Goal: Task Accomplishment & Management: Complete application form

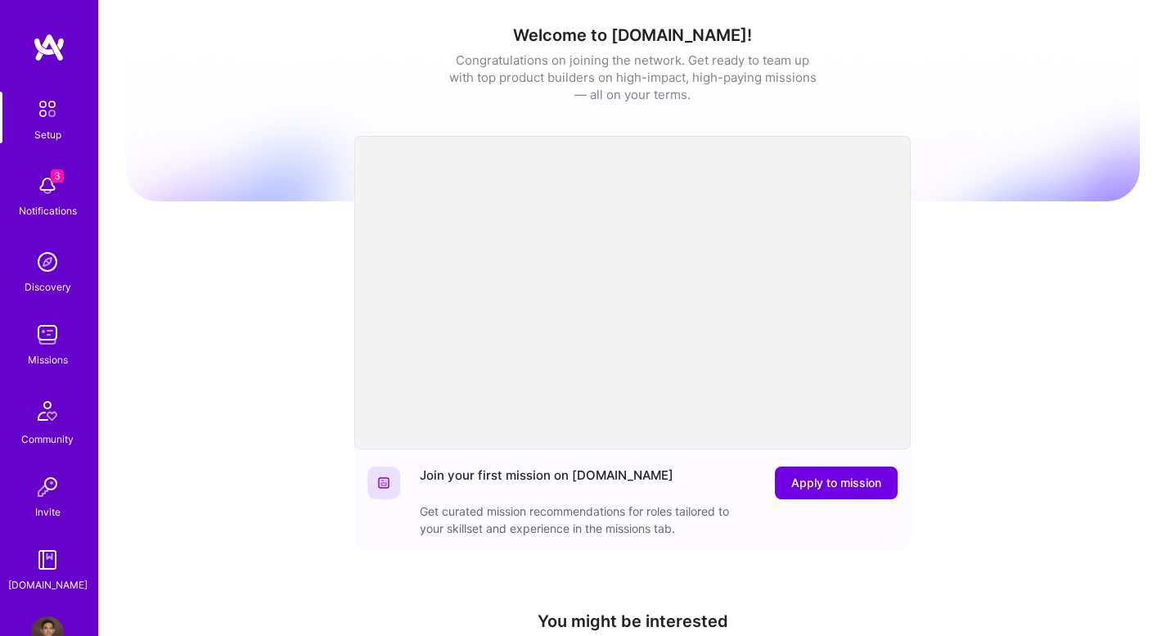
click at [43, 194] on img at bounding box center [47, 185] width 33 height 33
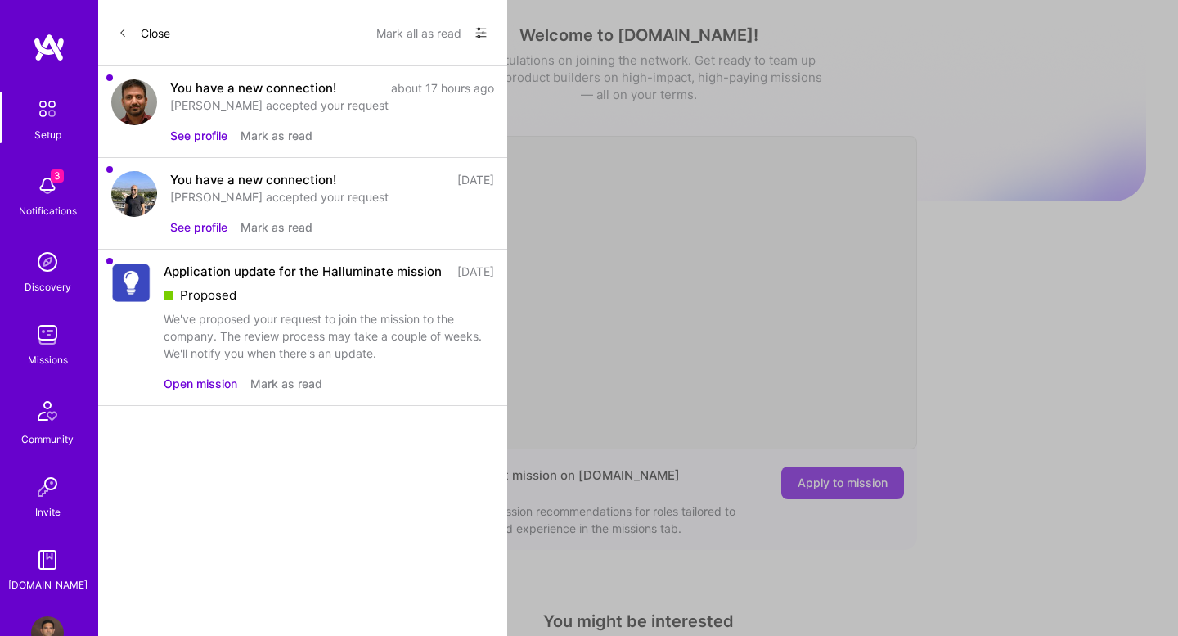
click at [227, 392] on button "Open mission" at bounding box center [201, 383] width 74 height 17
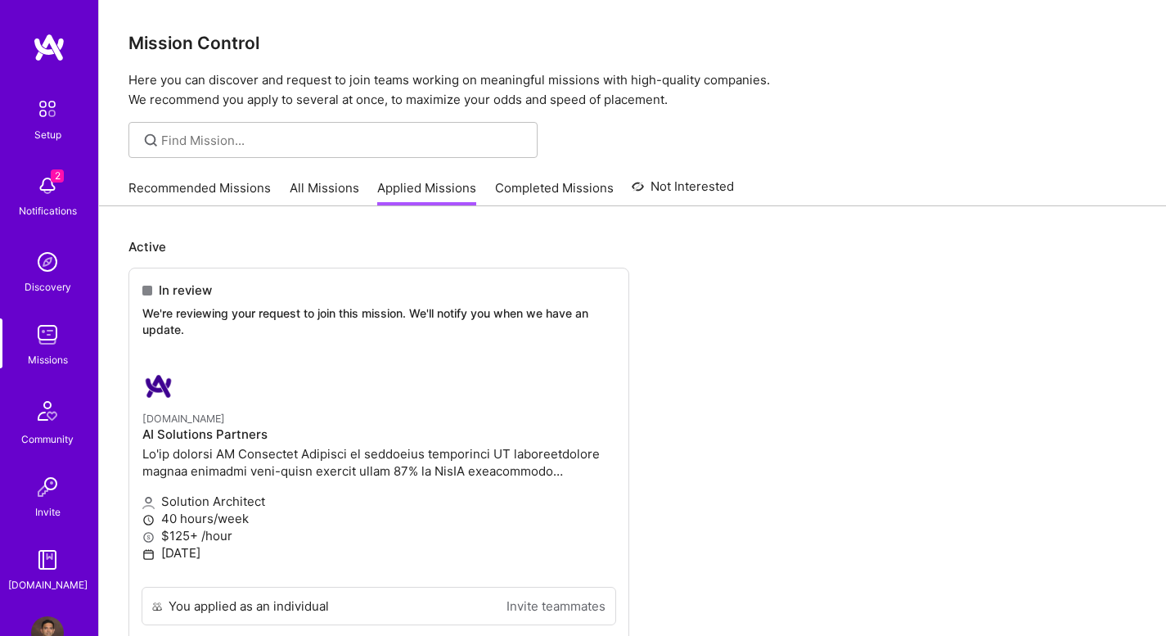
click at [52, 125] on img at bounding box center [47, 109] width 34 height 34
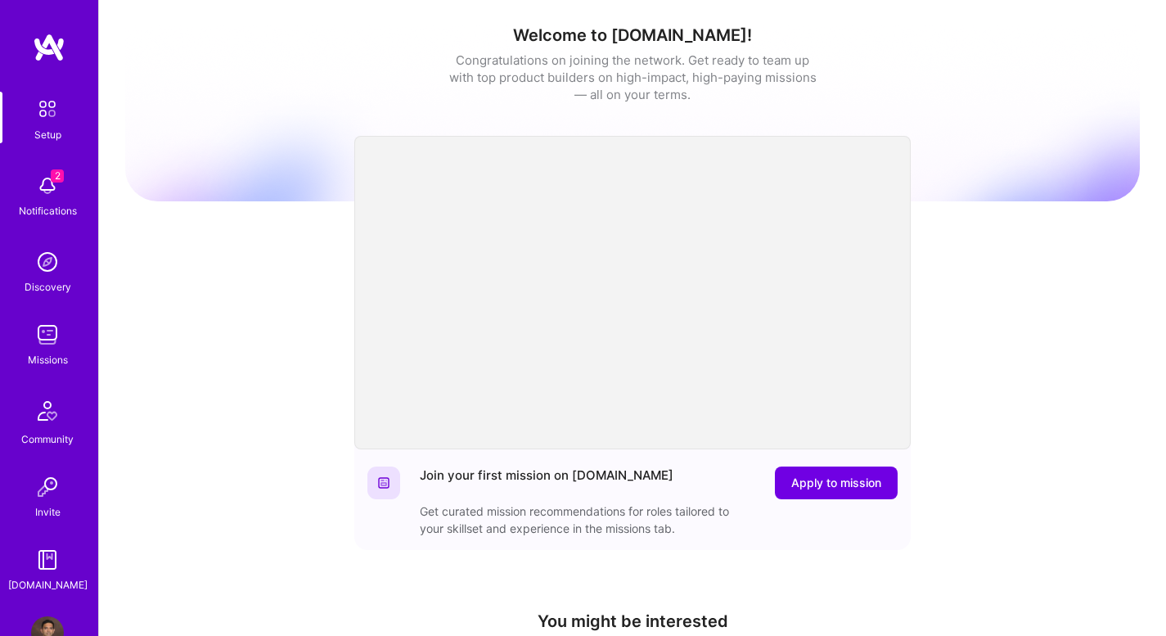
click at [44, 187] on img at bounding box center [47, 185] width 33 height 33
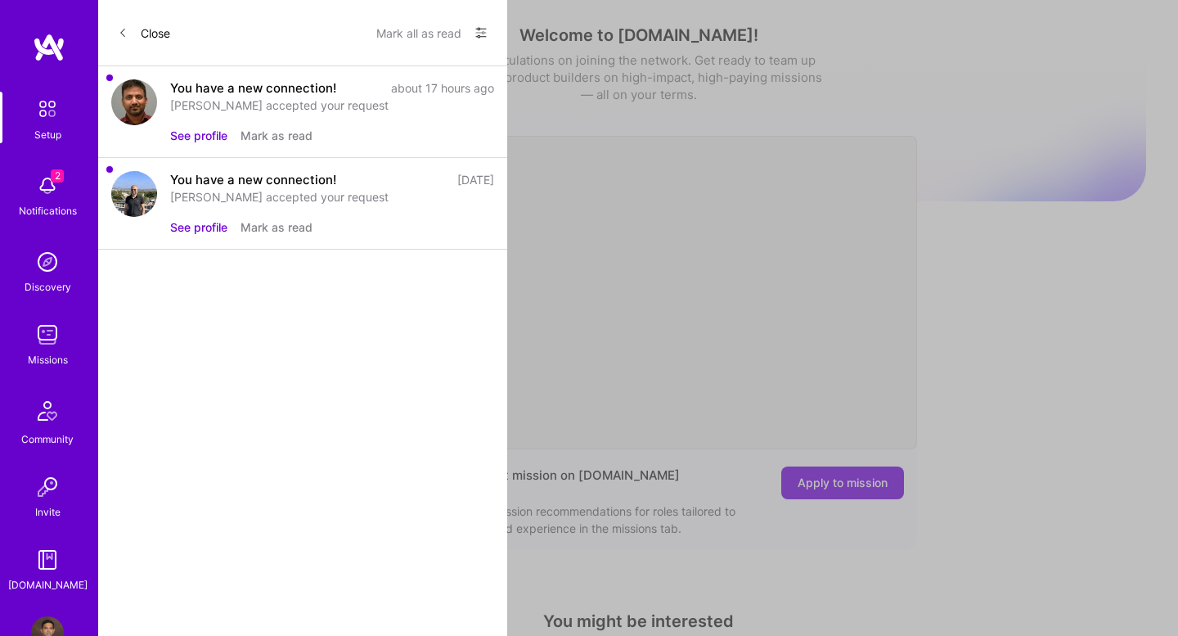
click at [50, 142] on div "Setup" at bounding box center [47, 134] width 27 height 17
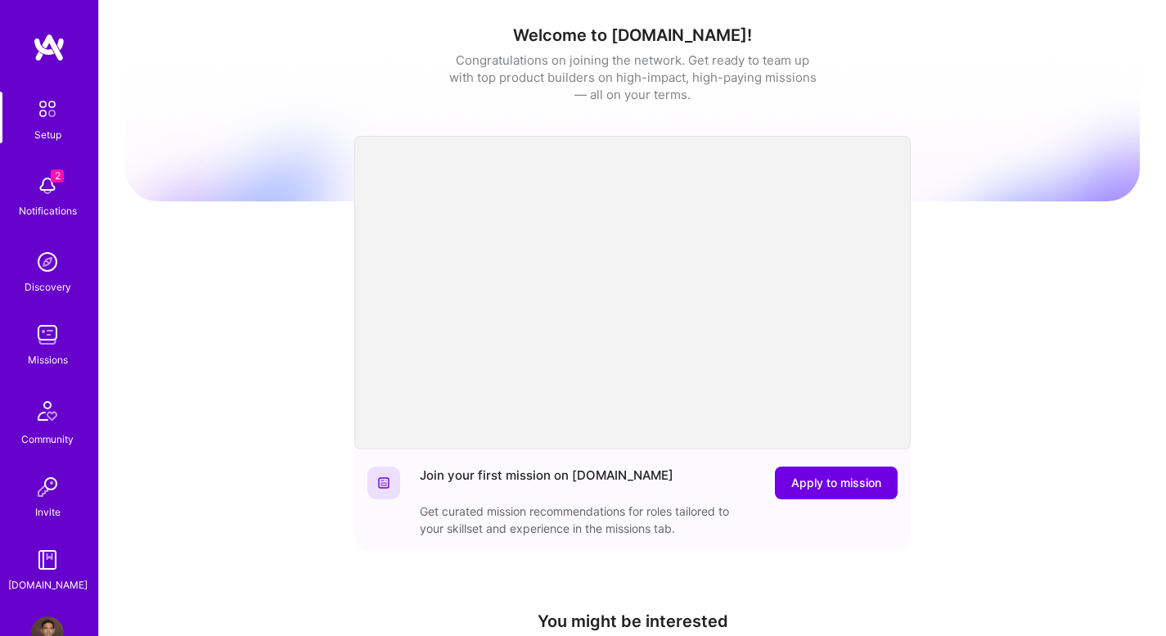
click at [55, 344] on img at bounding box center [47, 334] width 33 height 33
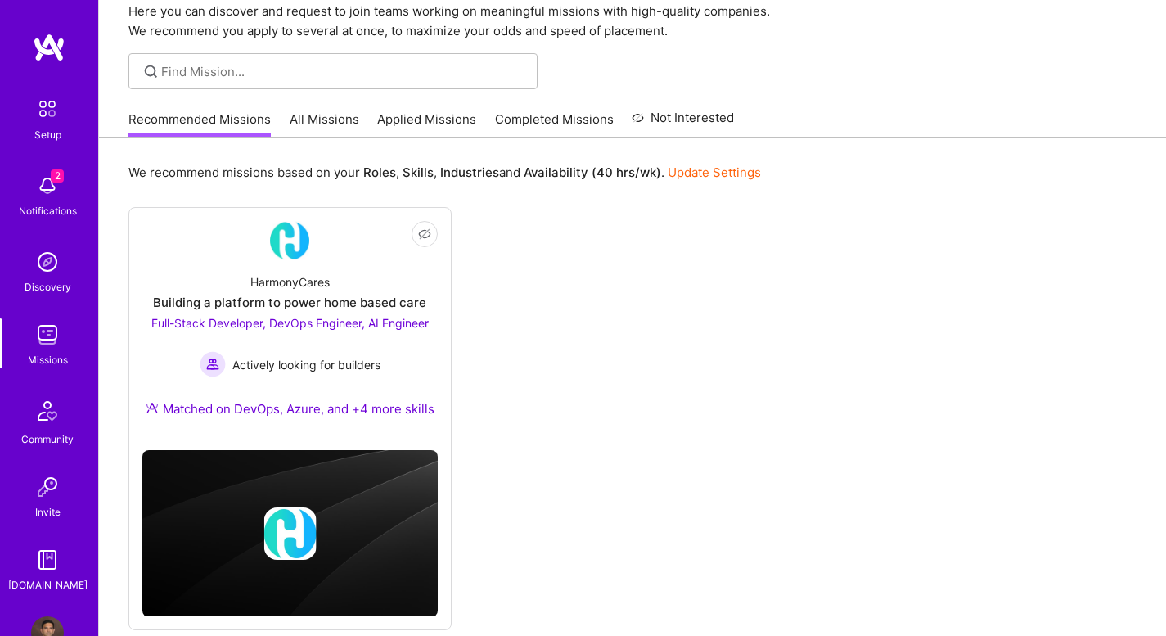
scroll to position [73, 0]
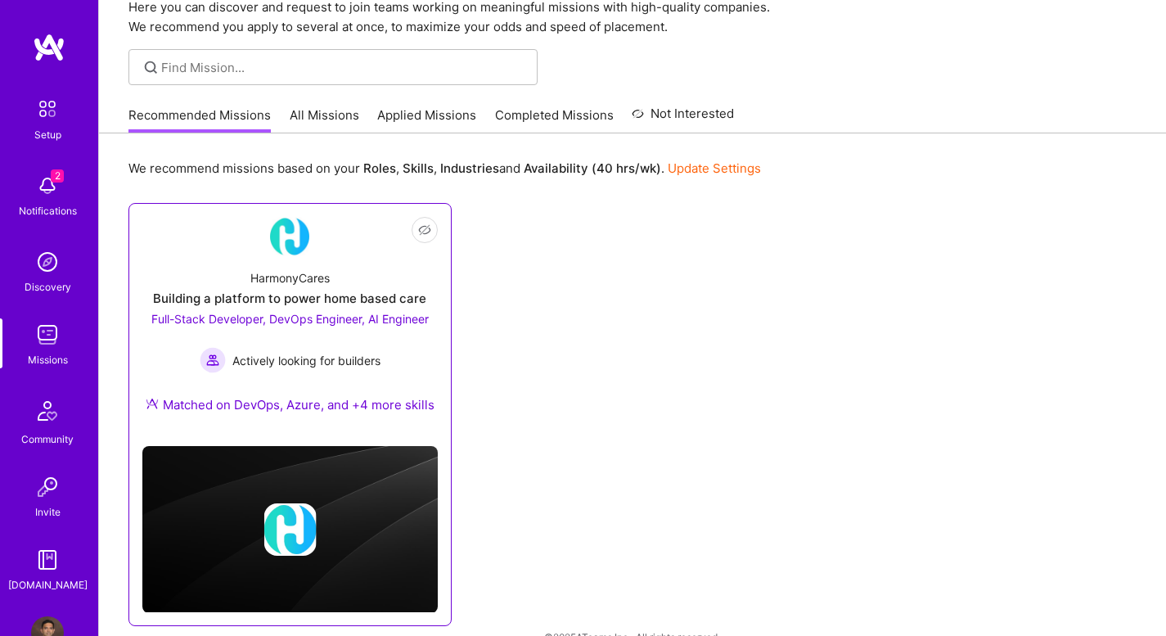
click at [371, 263] on div "HarmonyCares Building a platform to power home based care Full-Stack Developer,…" at bounding box center [289, 344] width 295 height 177
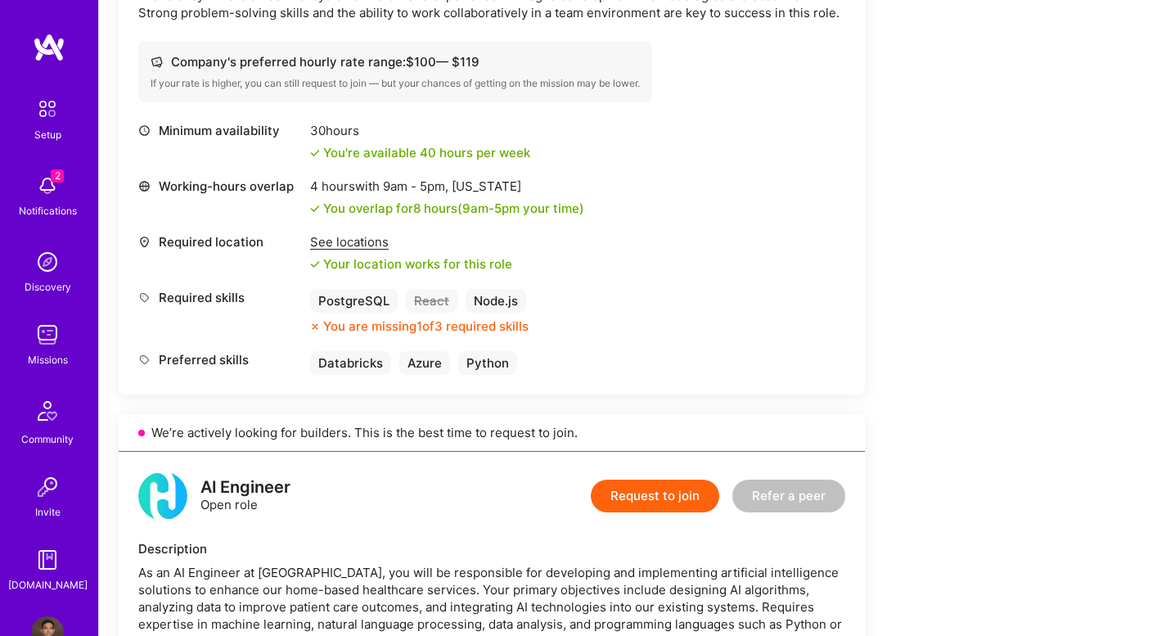
scroll to position [1347, 0]
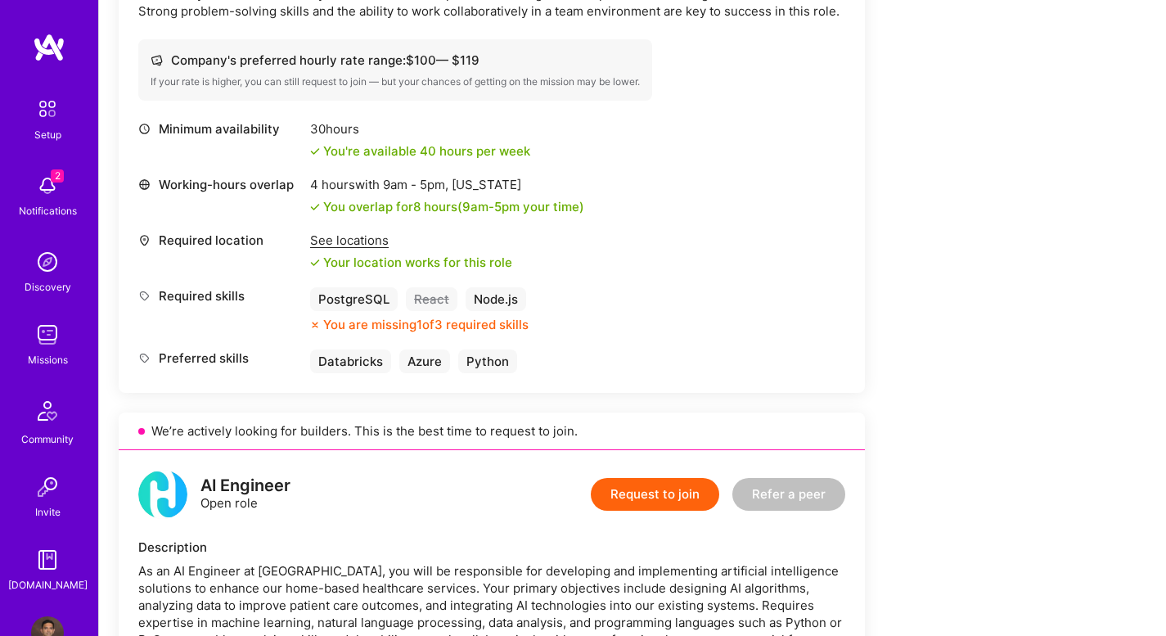
click at [669, 498] on button "Request to join" at bounding box center [655, 494] width 128 height 33
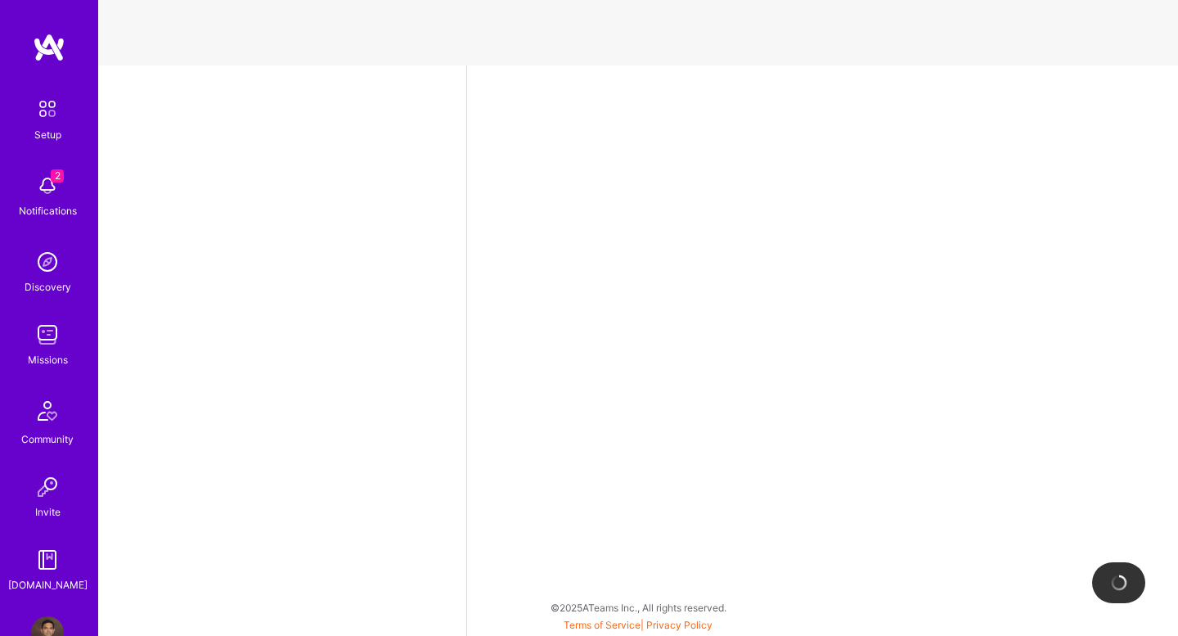
select select "US"
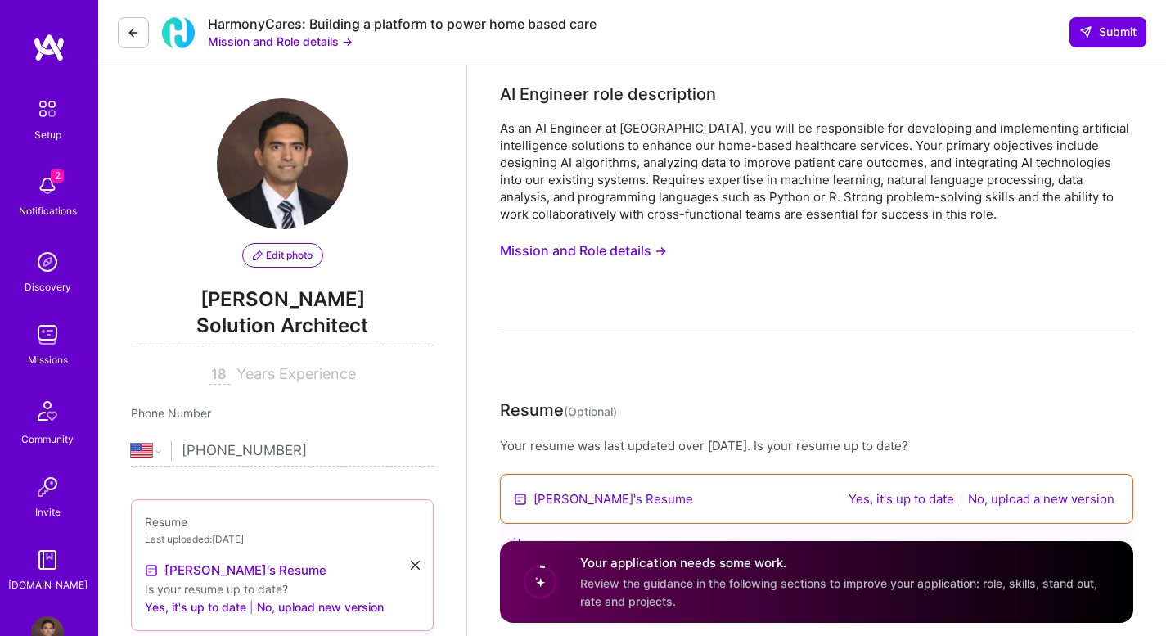
click at [614, 258] on button "Mission and Role details →" at bounding box center [583, 251] width 167 height 30
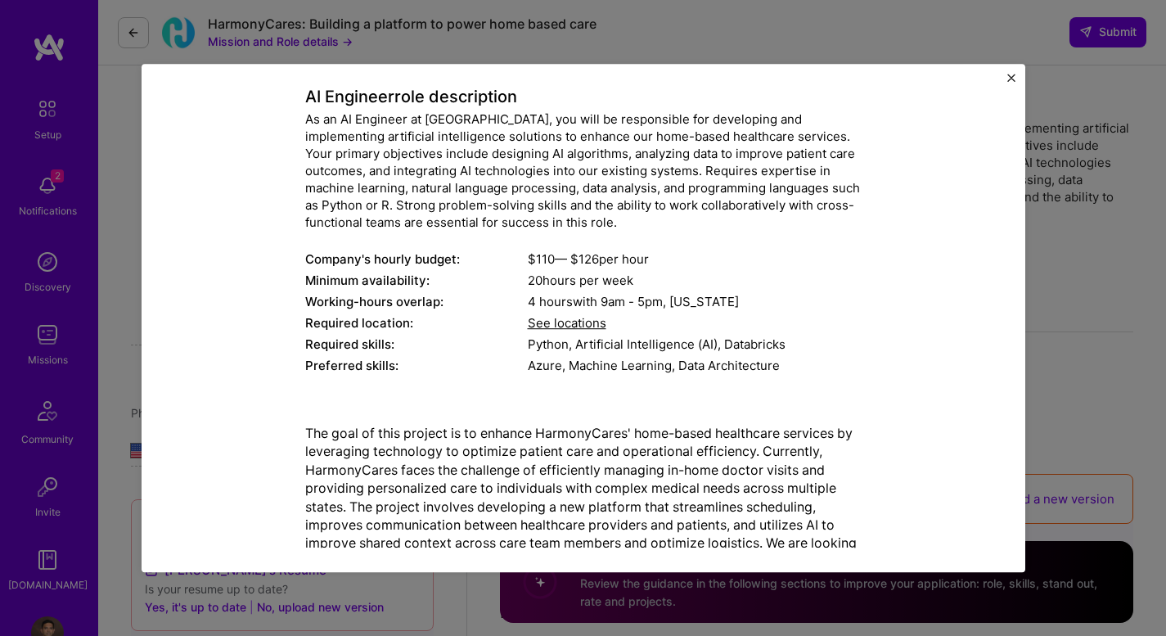
scroll to position [196, 0]
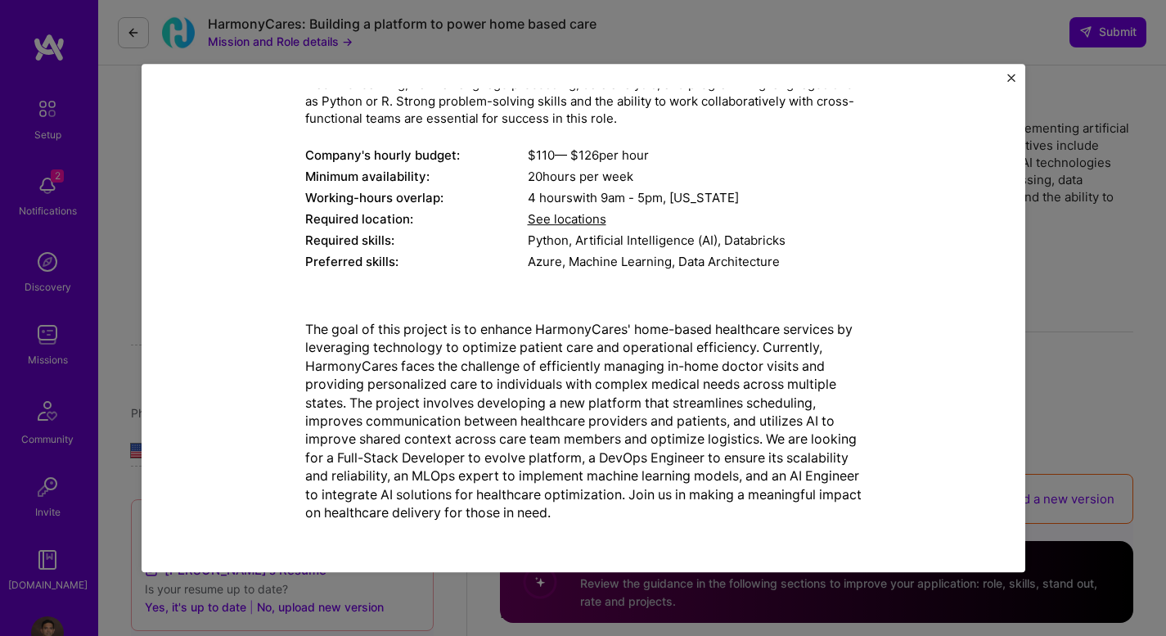
click at [1012, 74] on img "Close" at bounding box center [1011, 78] width 8 height 8
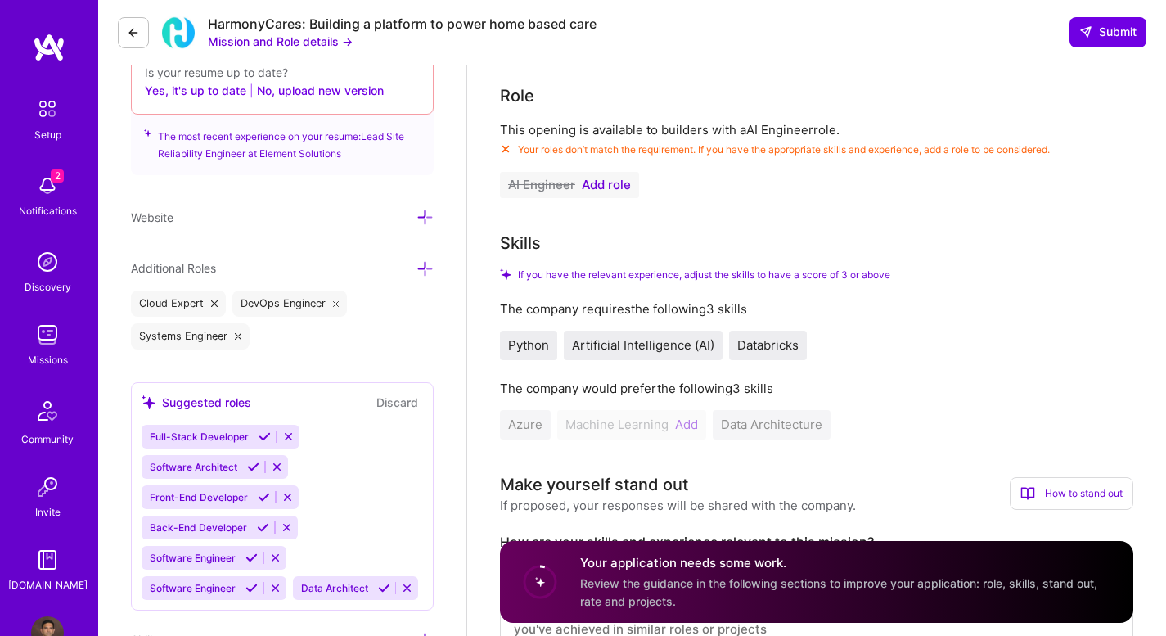
scroll to position [533, 0]
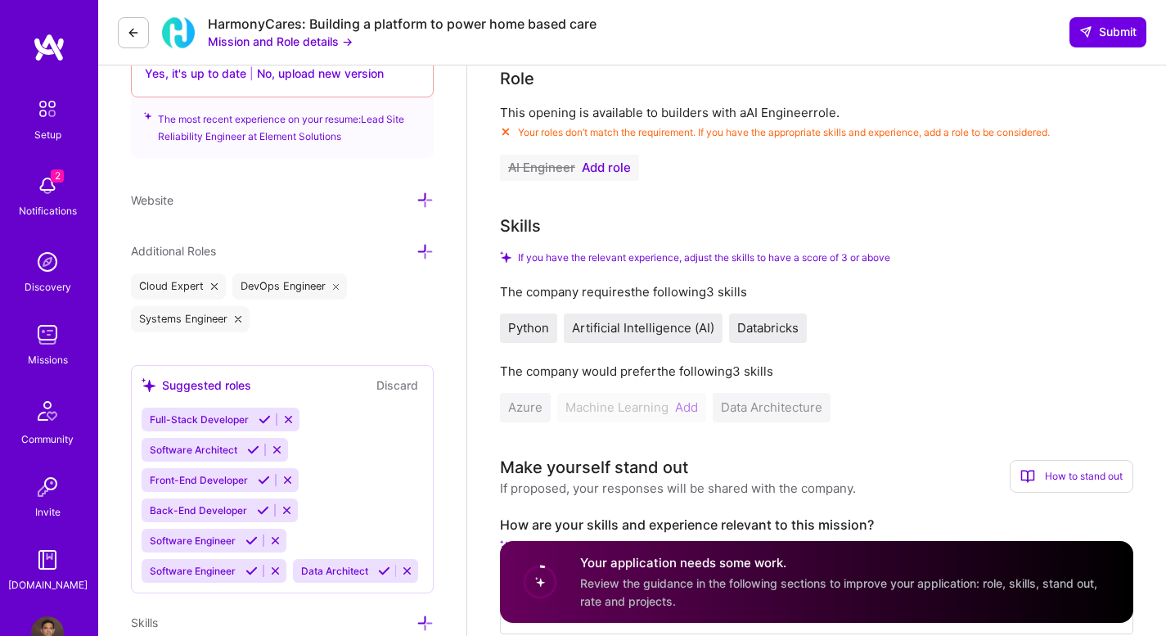
click at [618, 172] on span "Add role" at bounding box center [606, 167] width 49 height 13
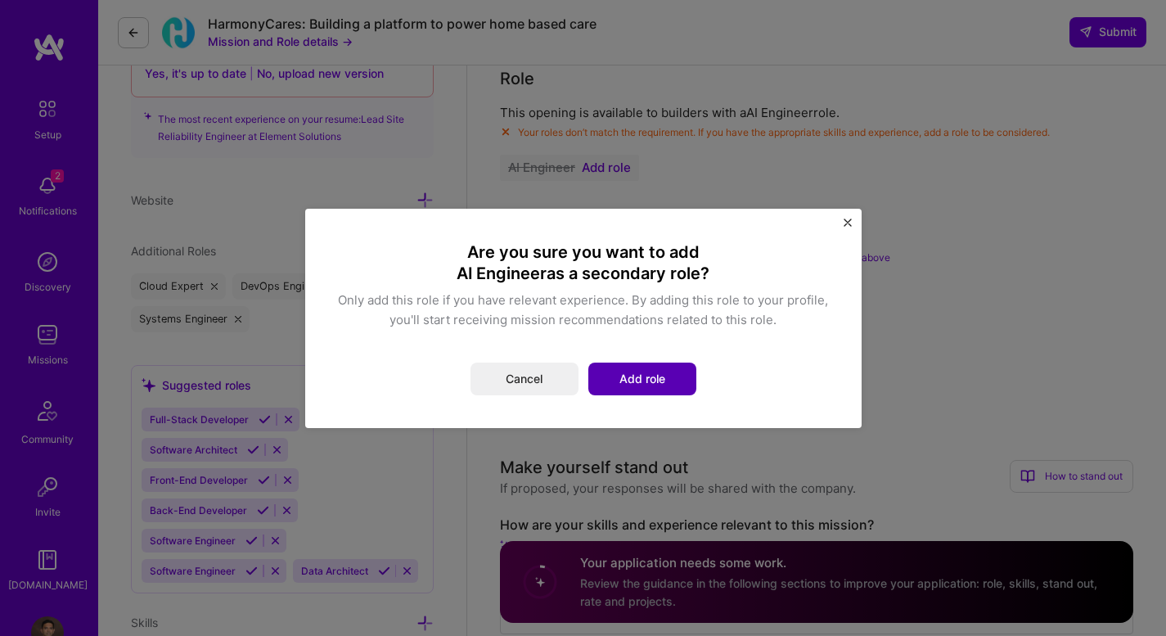
click at [643, 383] on button "Add role" at bounding box center [642, 378] width 108 height 33
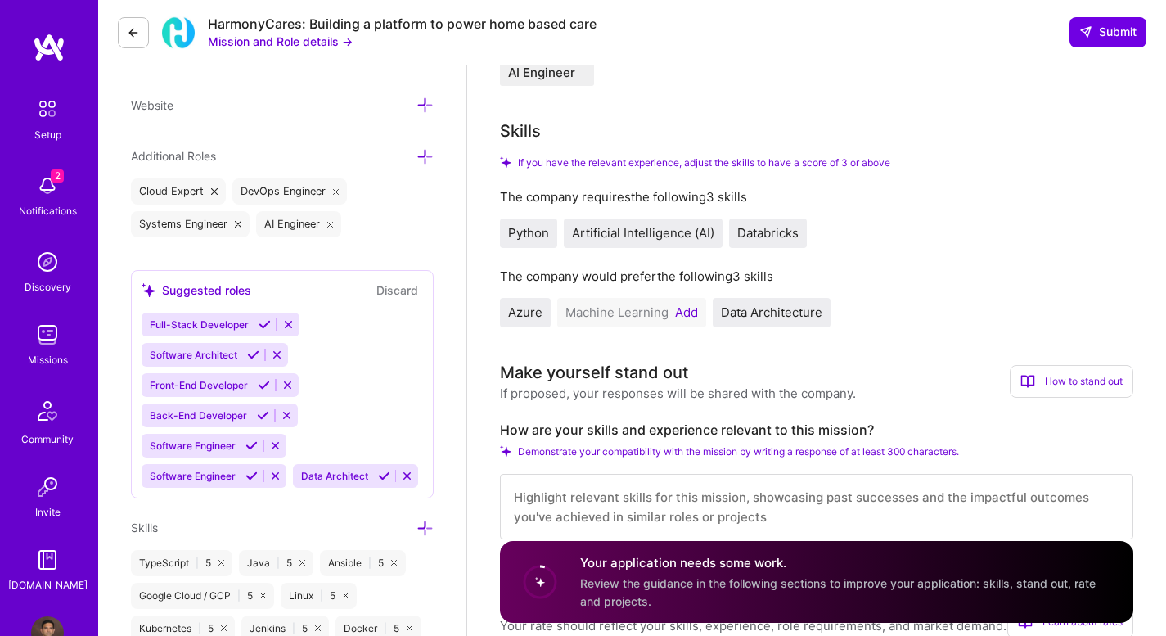
scroll to position [633, 0]
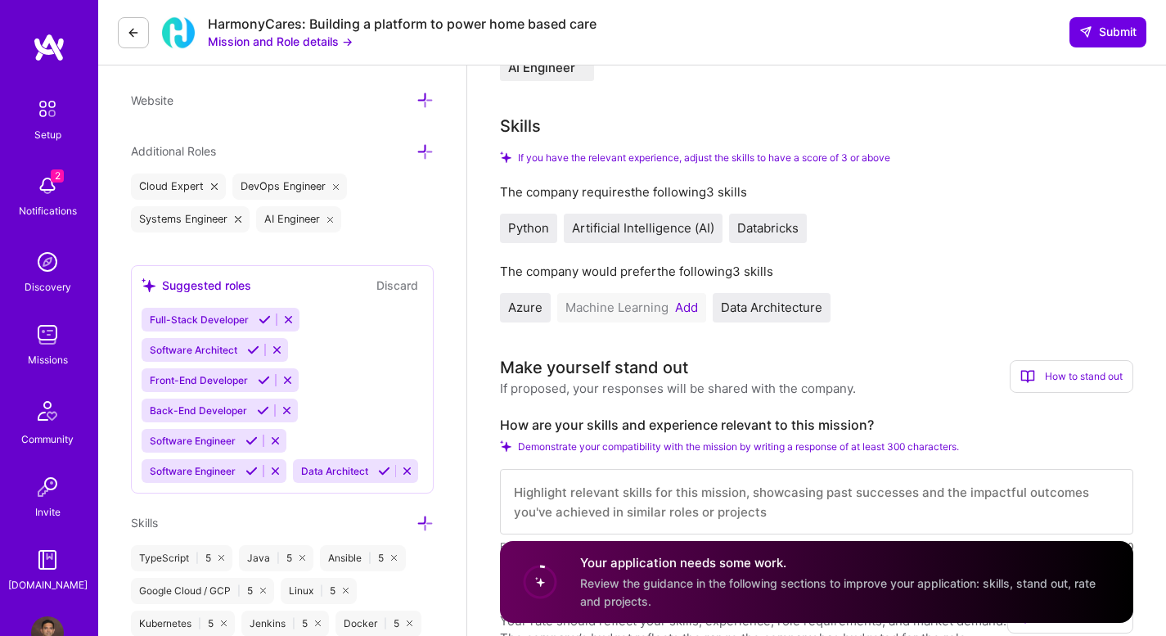
click at [681, 310] on button "Add" at bounding box center [686, 307] width 23 height 13
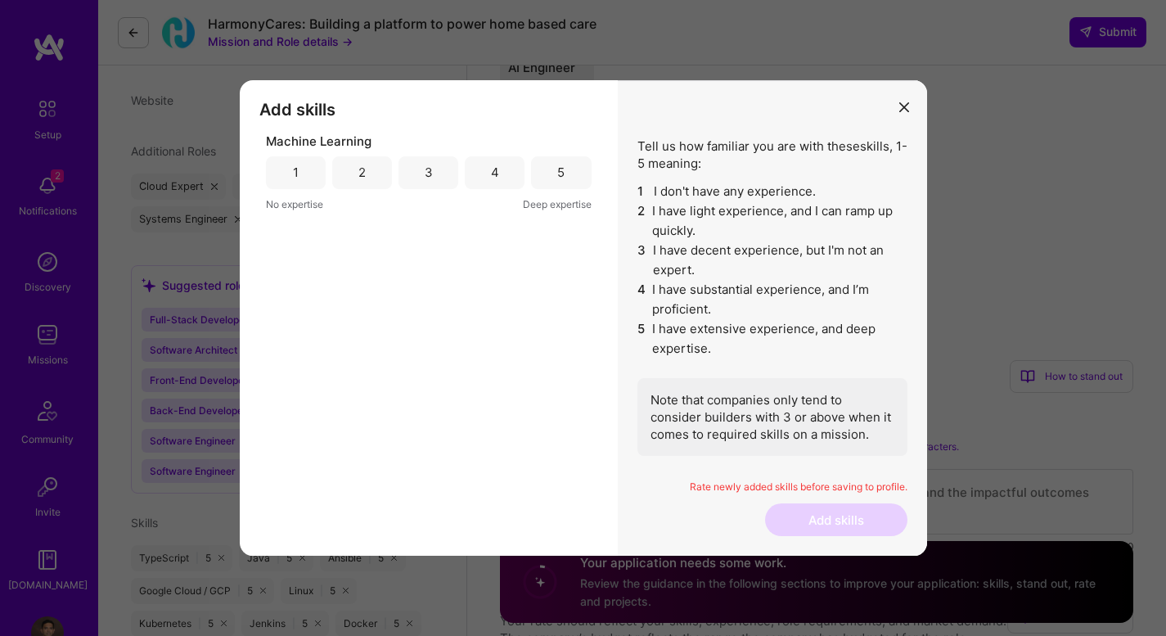
click at [484, 179] on div "4" at bounding box center [495, 172] width 60 height 33
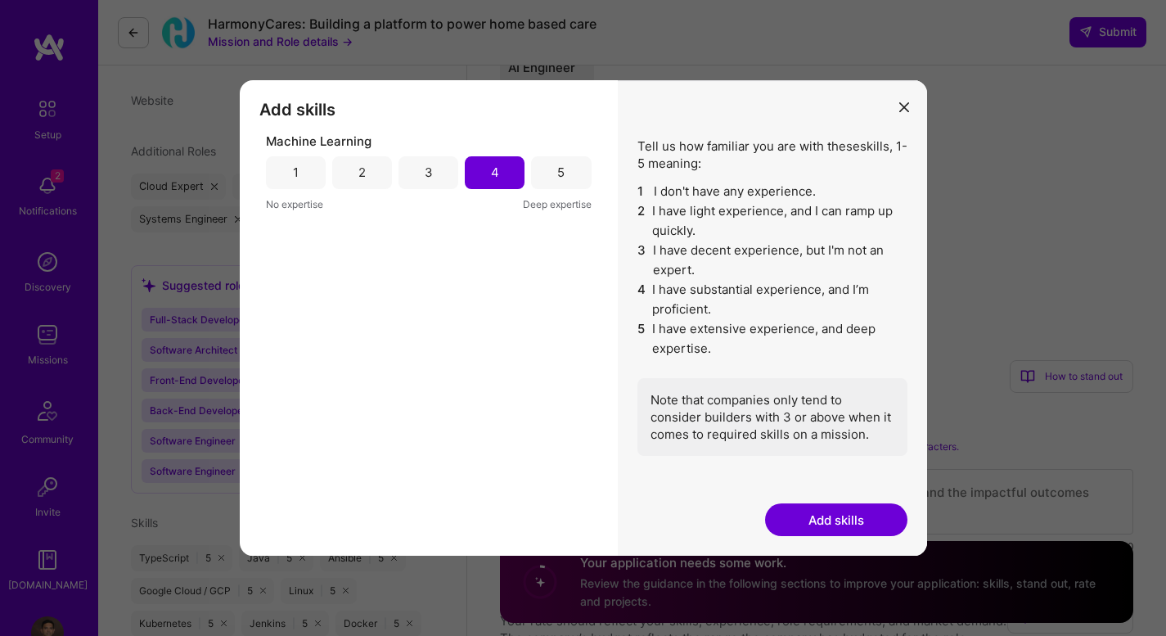
click at [789, 511] on button "Add skills" at bounding box center [836, 519] width 142 height 33
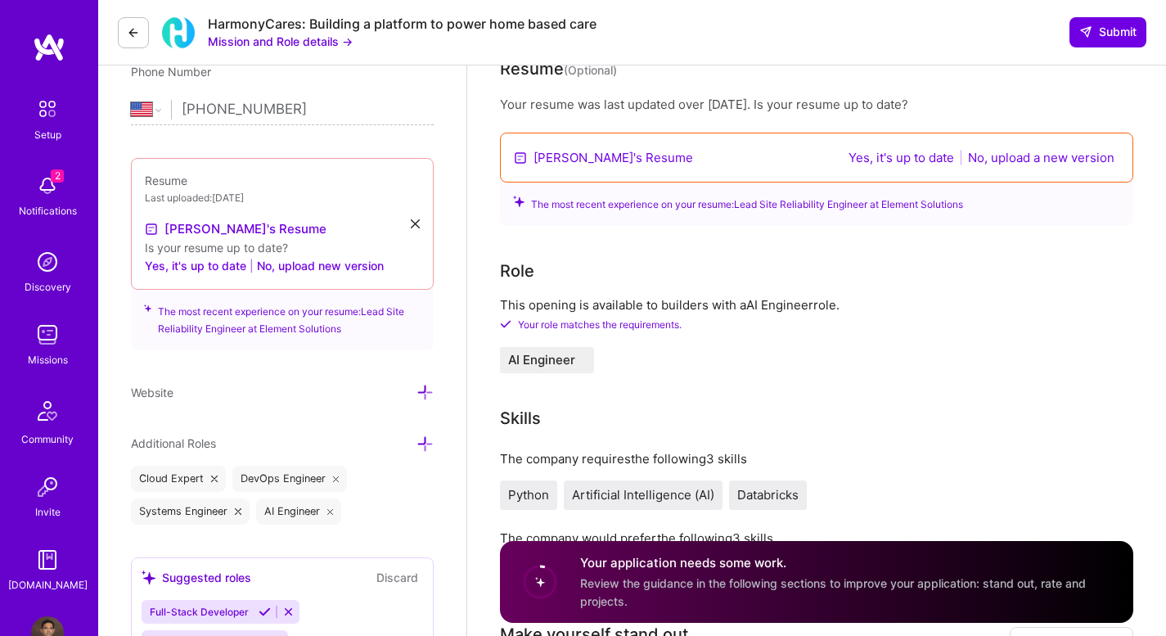
scroll to position [0, 0]
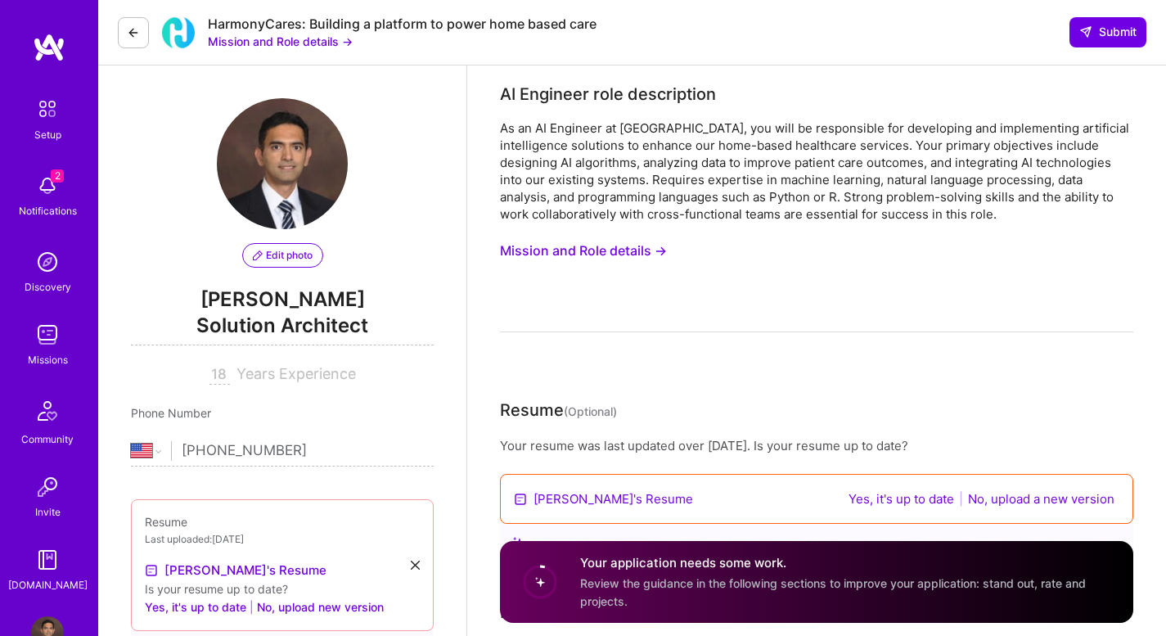
click at [43, 346] on img at bounding box center [47, 334] width 33 height 33
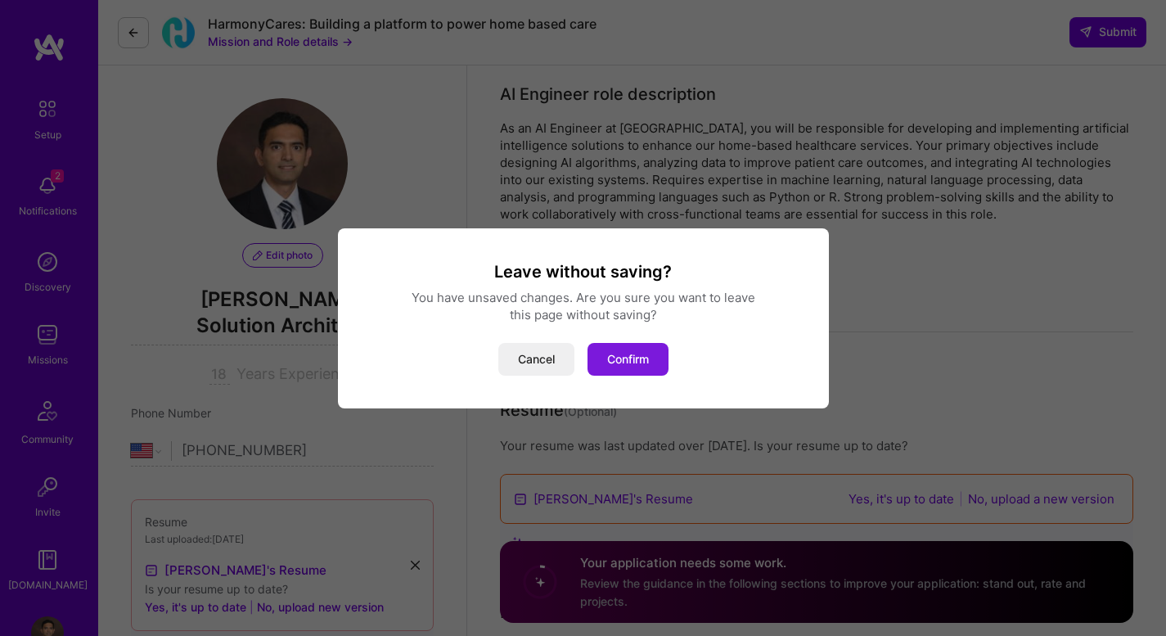
click at [641, 356] on button "Confirm" at bounding box center [627, 359] width 81 height 33
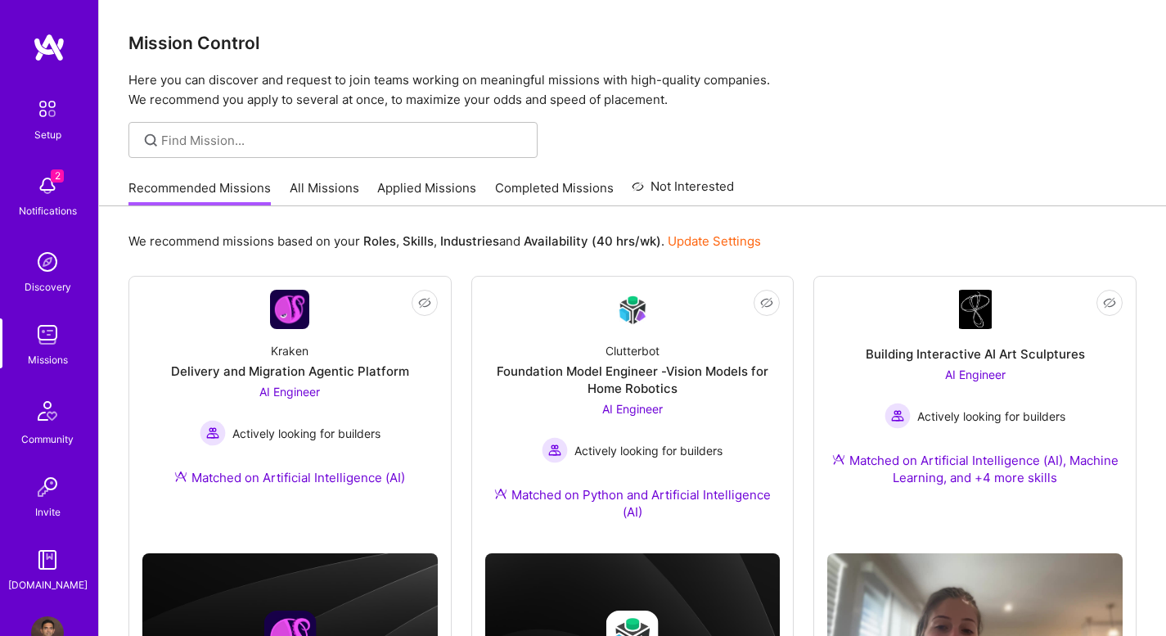
click at [335, 201] on link "All Missions" at bounding box center [325, 192] width 70 height 27
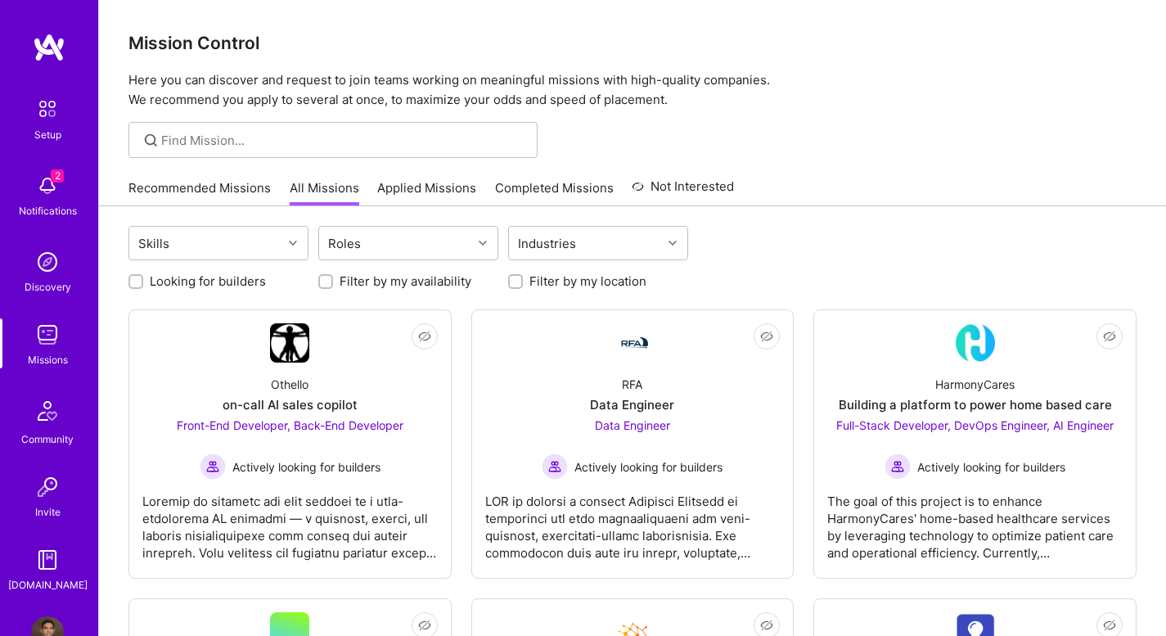
click at [412, 183] on link "Applied Missions" at bounding box center [426, 192] width 99 height 27
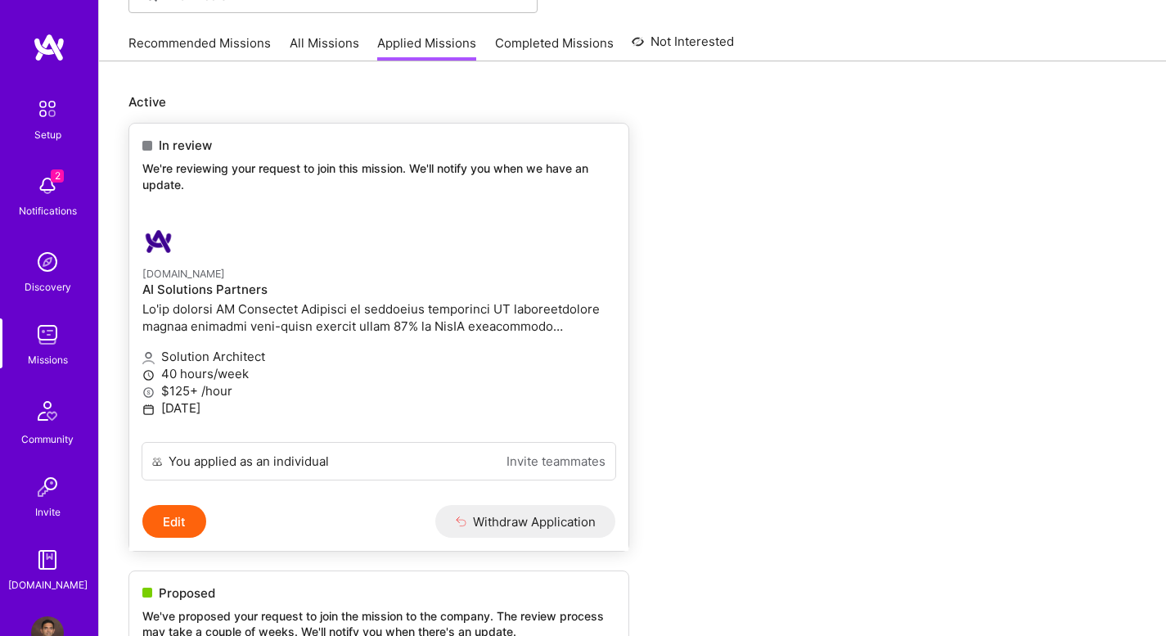
scroll to position [146, 0]
click at [379, 340] on div "Solution Architect 40 hours/week $125+ /hour [DATE]" at bounding box center [378, 381] width 473 height 91
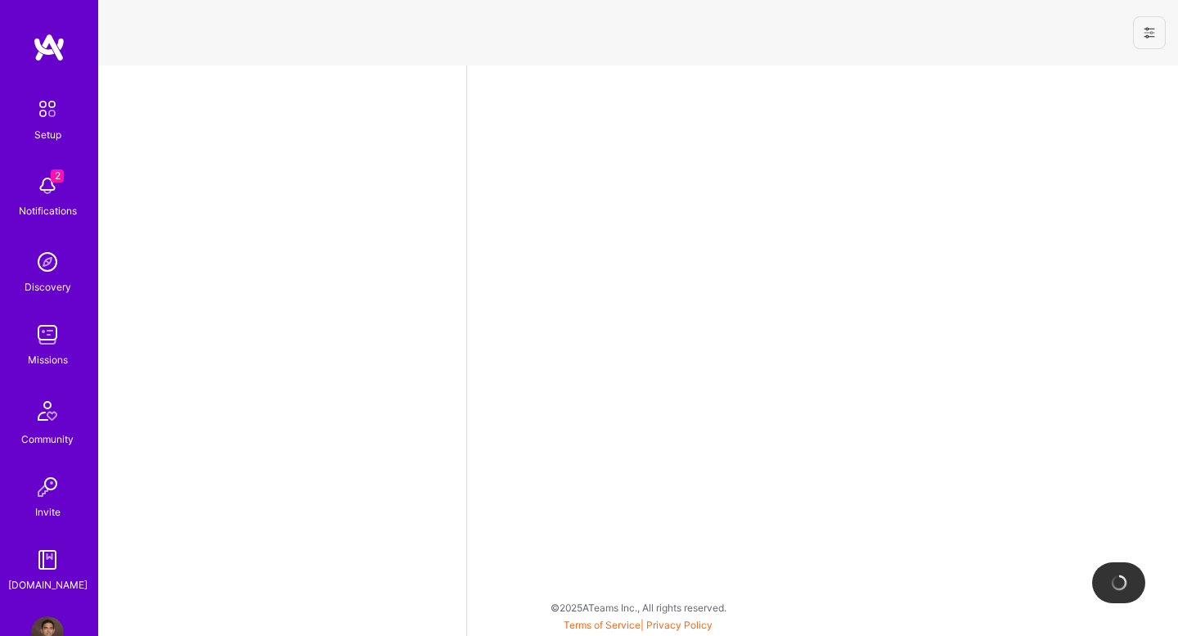
select select "US"
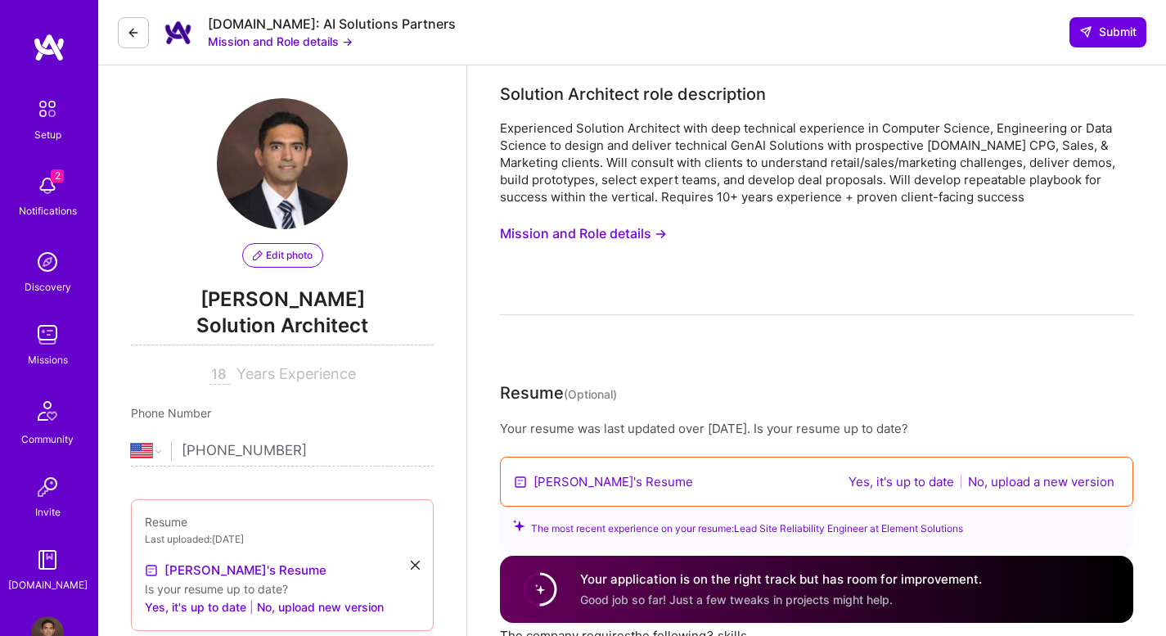
click at [623, 243] on button "Mission and Role details →" at bounding box center [583, 233] width 167 height 30
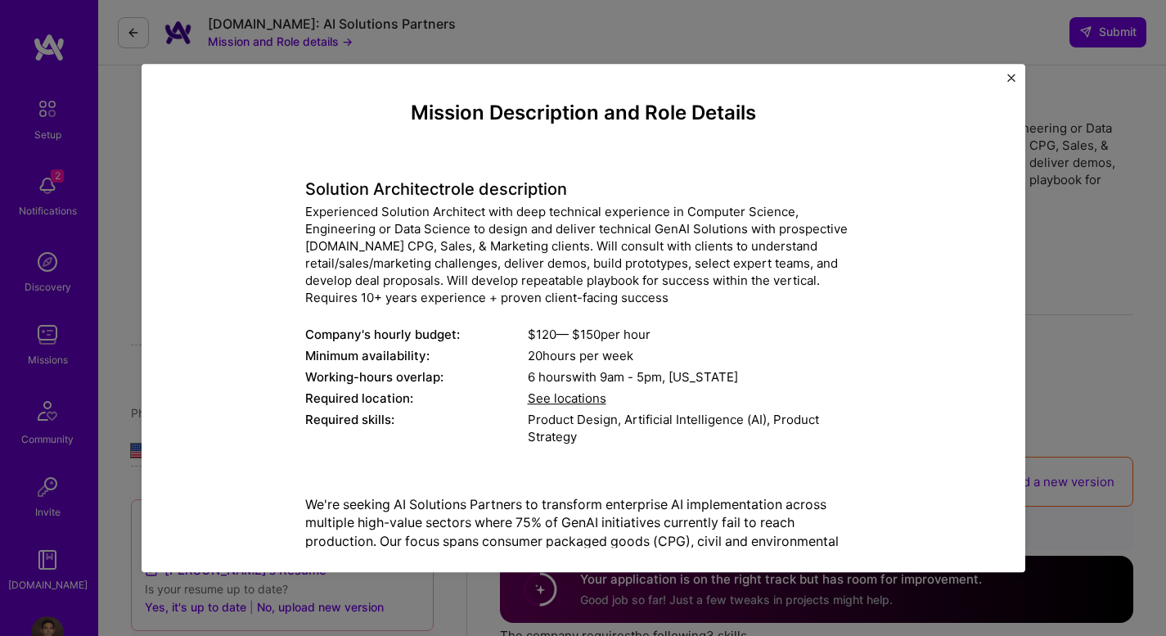
click at [1007, 79] on img "Close" at bounding box center [1011, 78] width 8 height 8
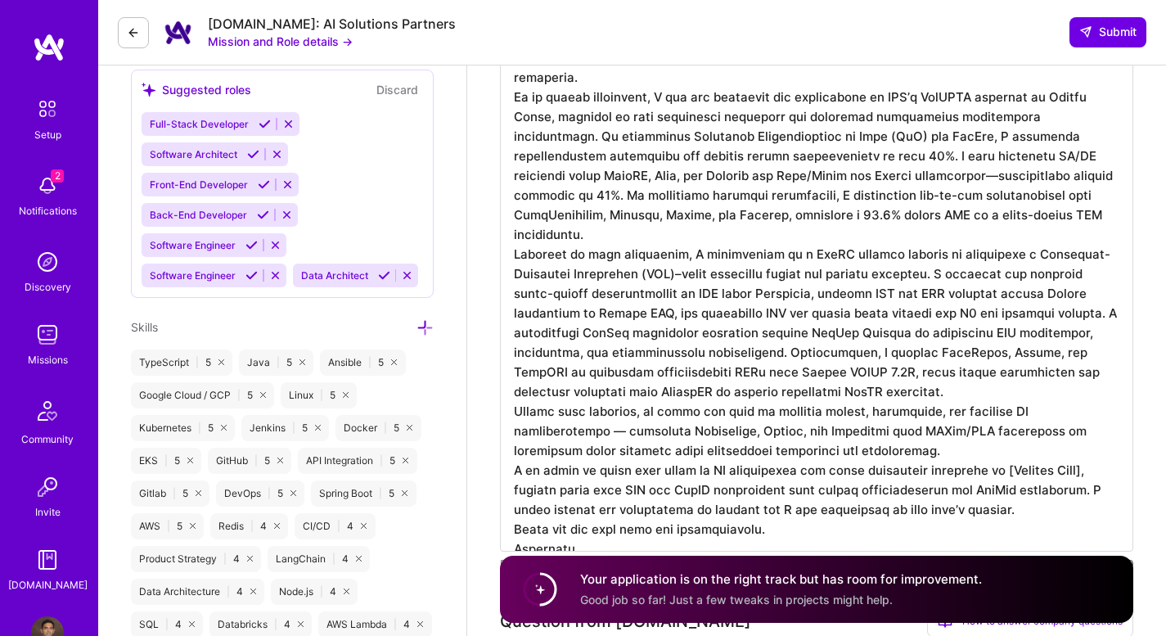
scroll to position [2, 0]
click at [46, 47] on img at bounding box center [49, 47] width 33 height 29
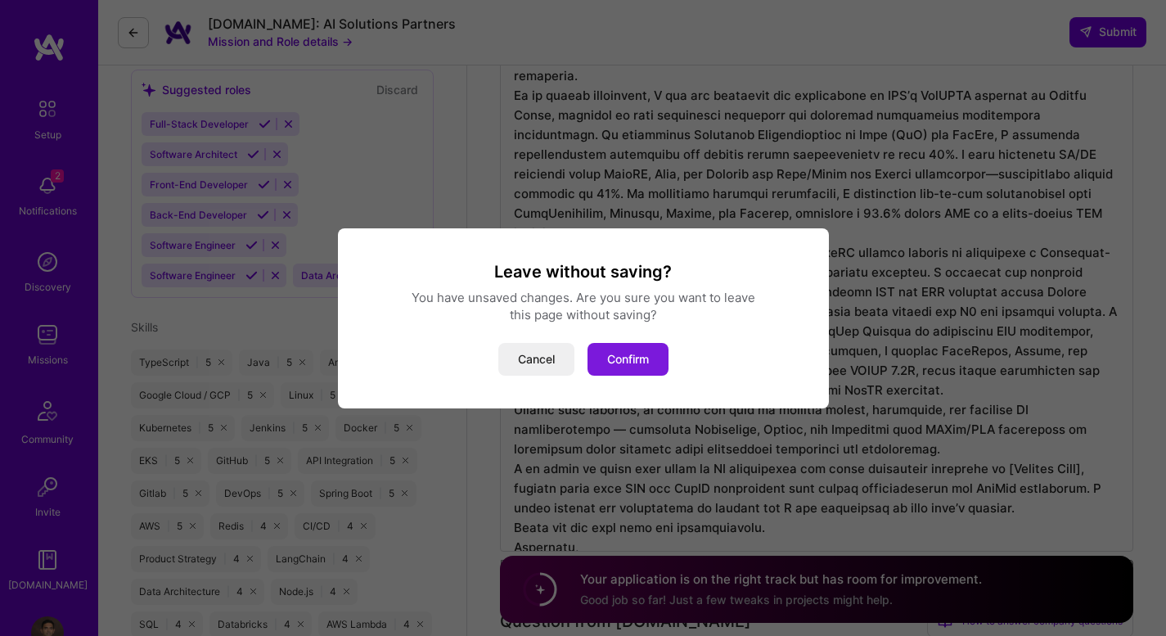
click at [611, 347] on button "Confirm" at bounding box center [627, 359] width 81 height 33
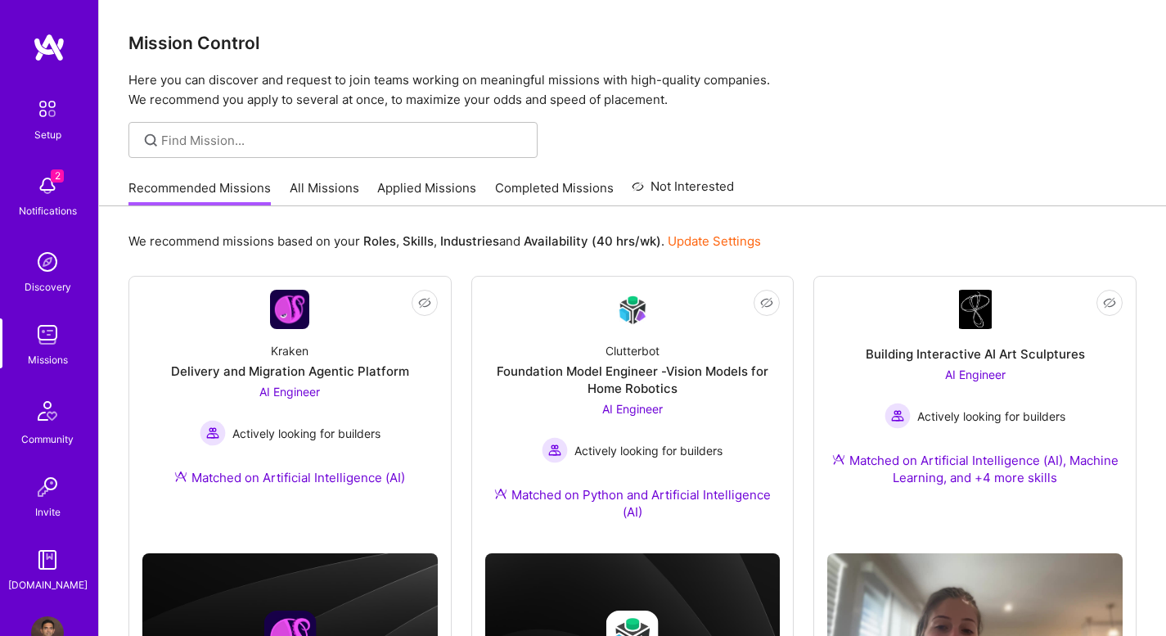
click at [419, 191] on link "Applied Missions" at bounding box center [426, 192] width 99 height 27
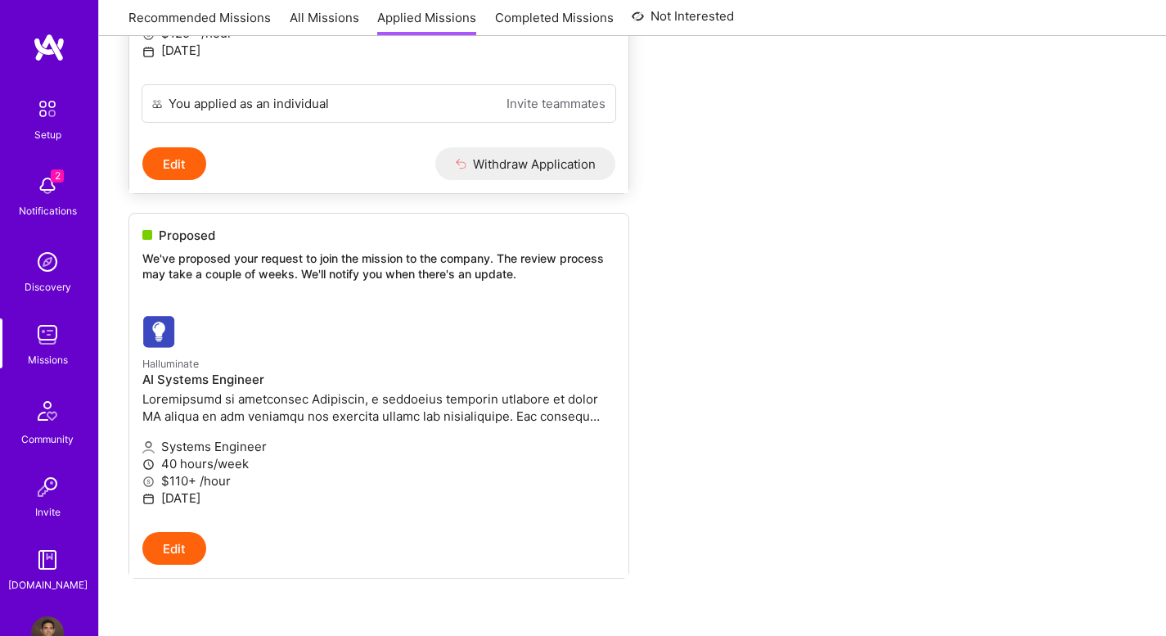
scroll to position [506, 0]
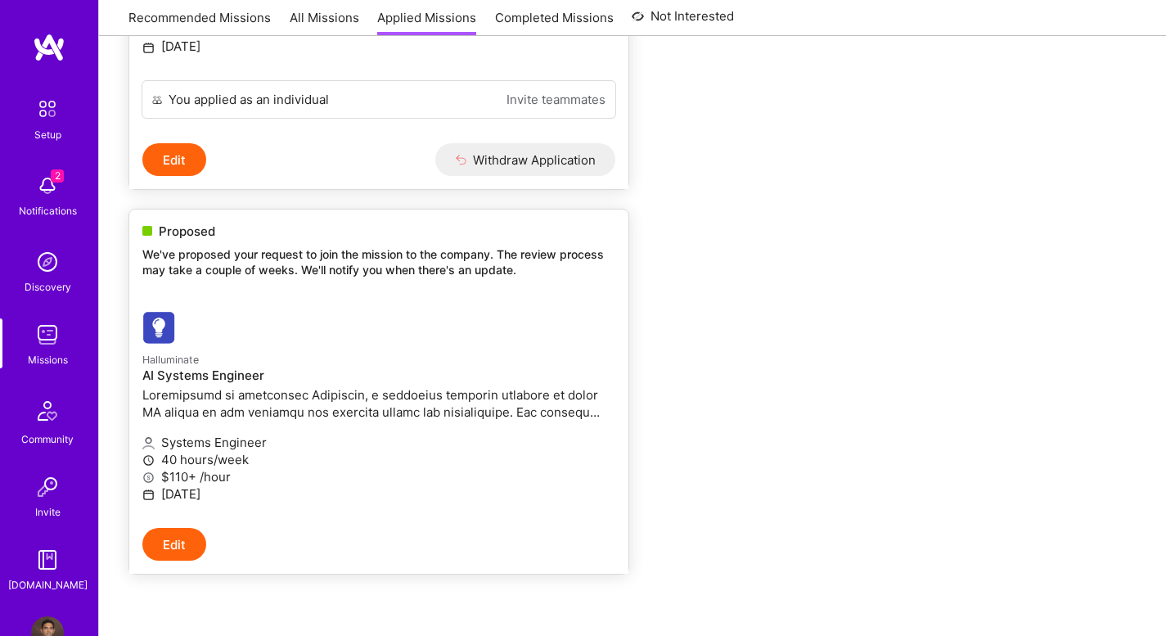
click at [409, 419] on p at bounding box center [378, 403] width 473 height 34
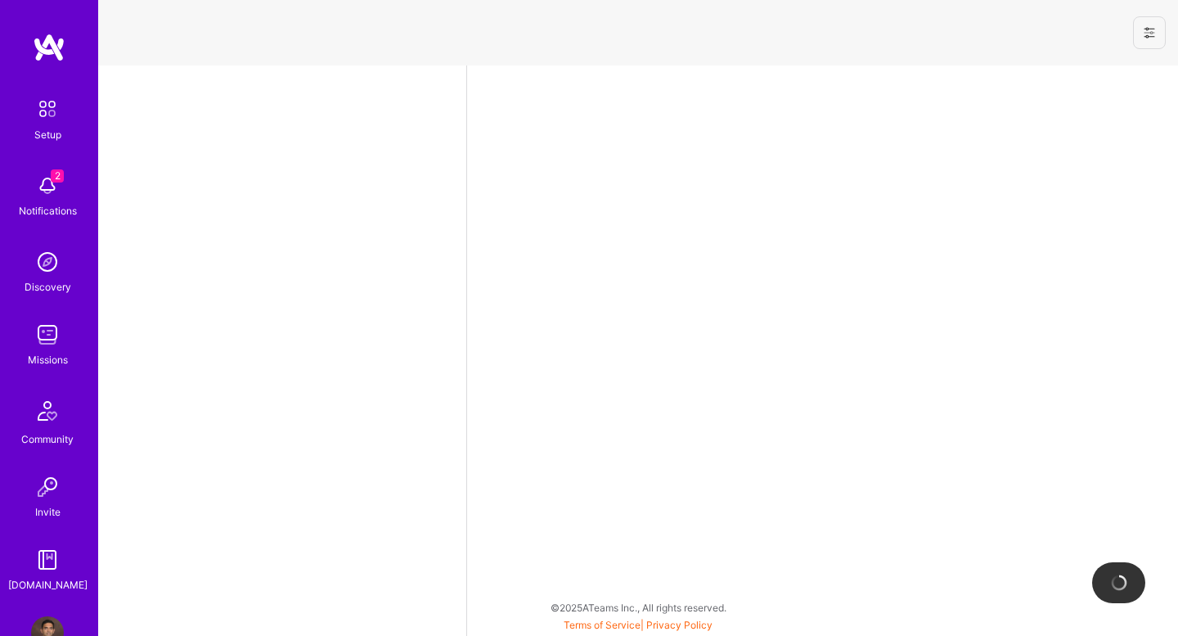
select select "US"
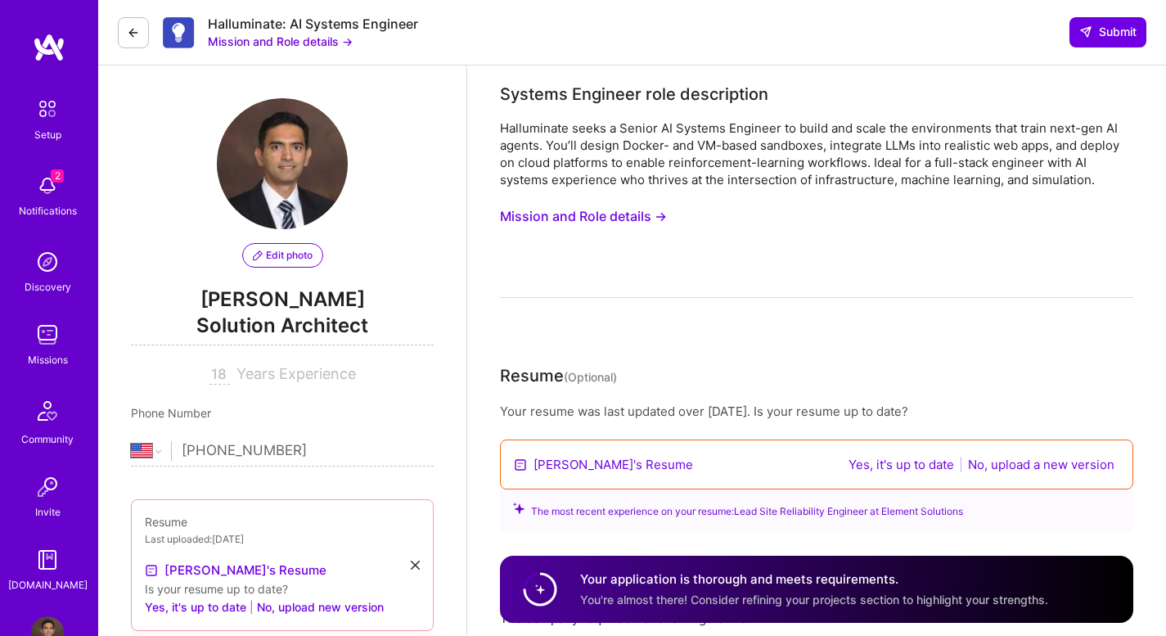
click at [551, 215] on button "Mission and Role details →" at bounding box center [583, 216] width 167 height 30
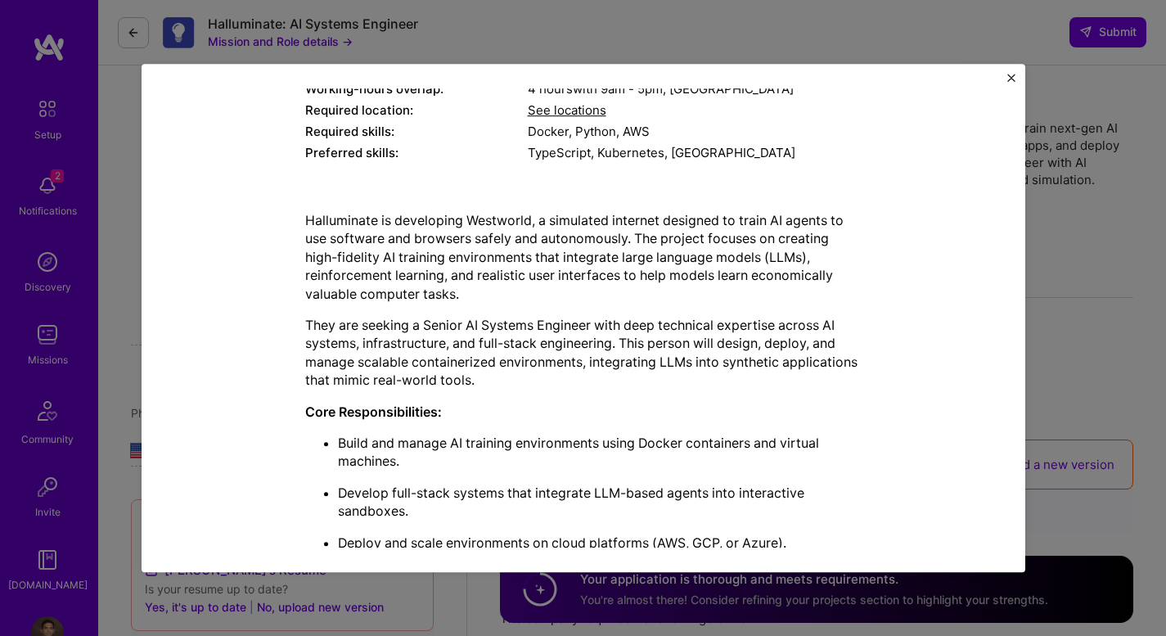
scroll to position [272, 0]
click at [506, 221] on p "Halluminate is developing Westworld, a simulated internet designed to train AI …" at bounding box center [583, 256] width 556 height 92
copy p "Westworld"
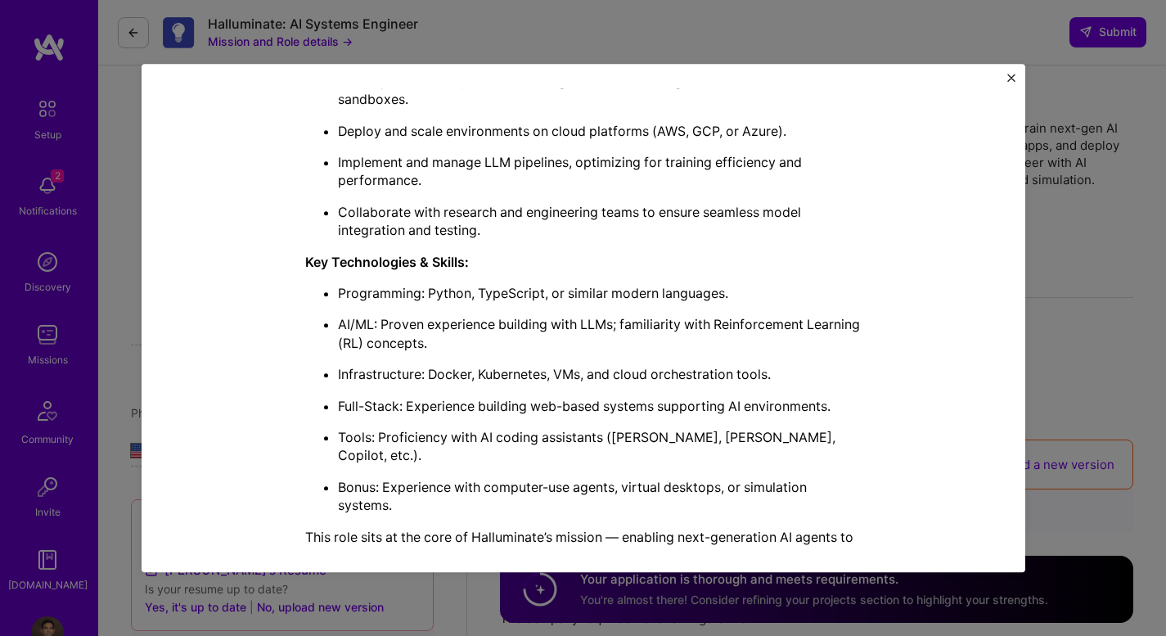
scroll to position [707, 0]
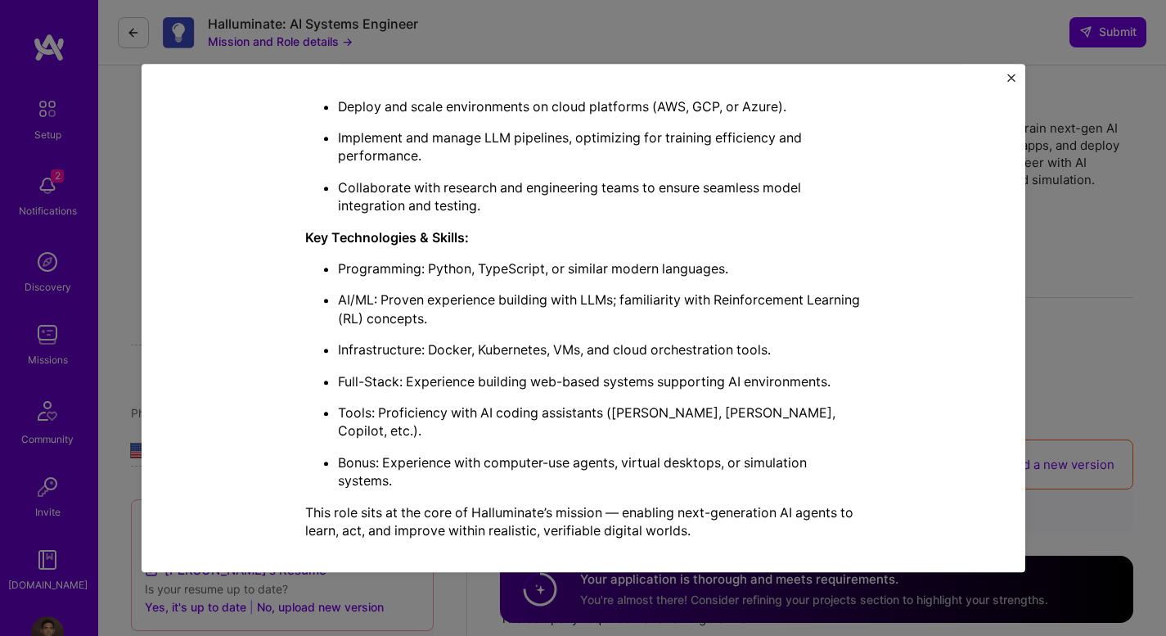
click at [793, 339] on ul "Programming: Python, TypeScript, or similar modern languages. AI/ML: Proven exp…" at bounding box center [583, 374] width 556 height 231
click at [1087, 290] on div "Mission Description and Role Details Systems Engineer role description Hallumin…" at bounding box center [583, 318] width 1166 height 636
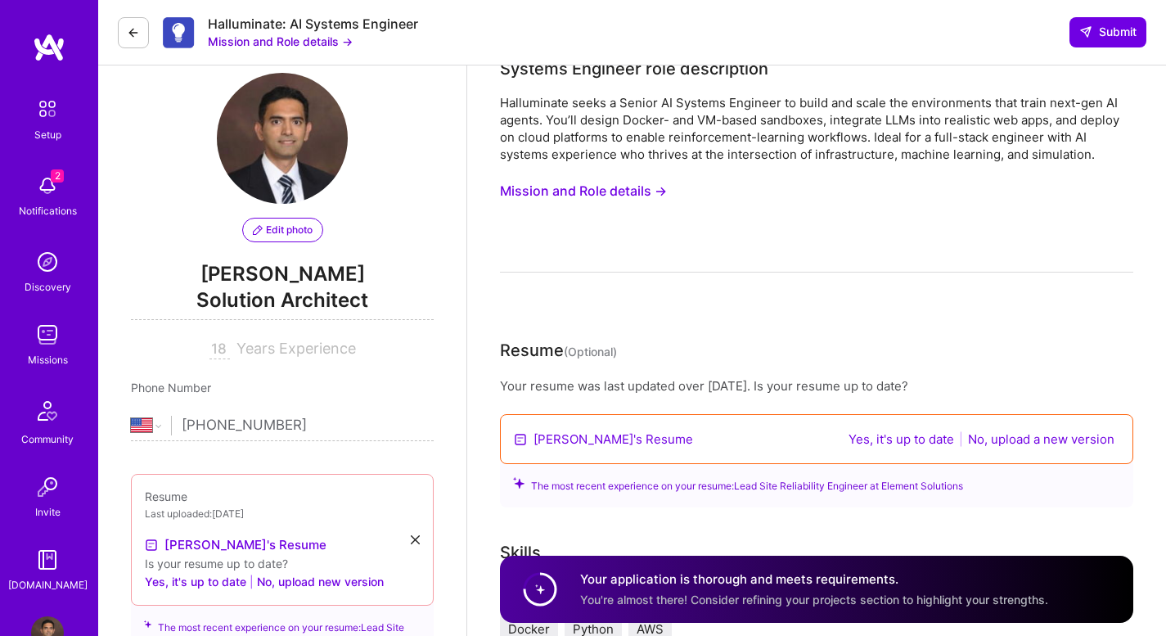
scroll to position [0, 0]
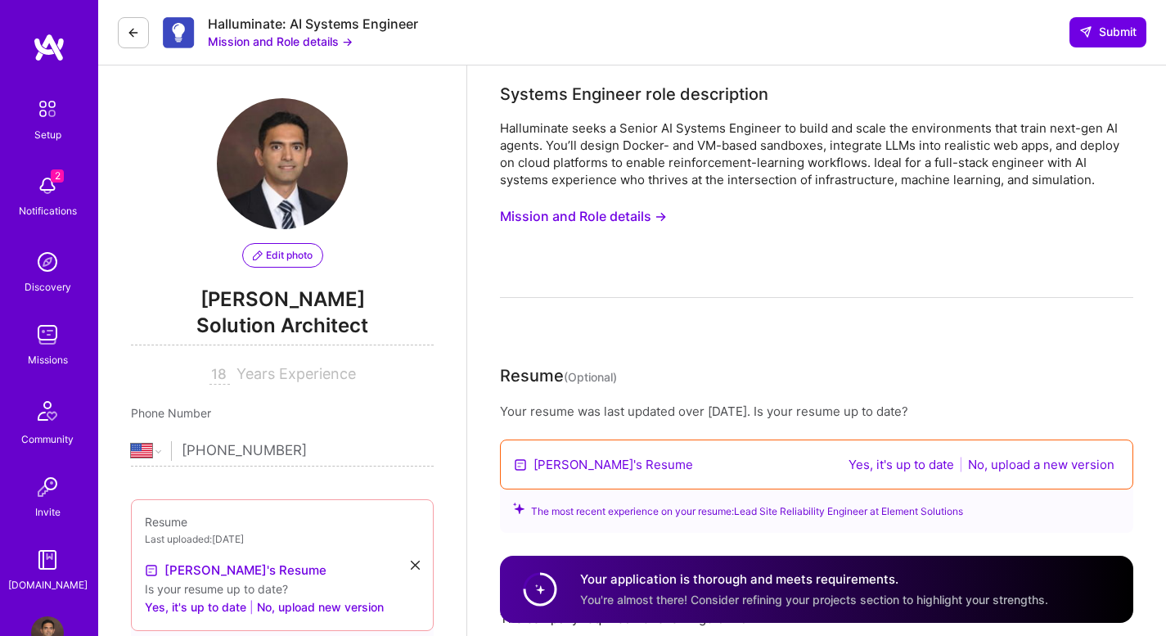
click at [272, 38] on button "Mission and Role details →" at bounding box center [280, 41] width 145 height 17
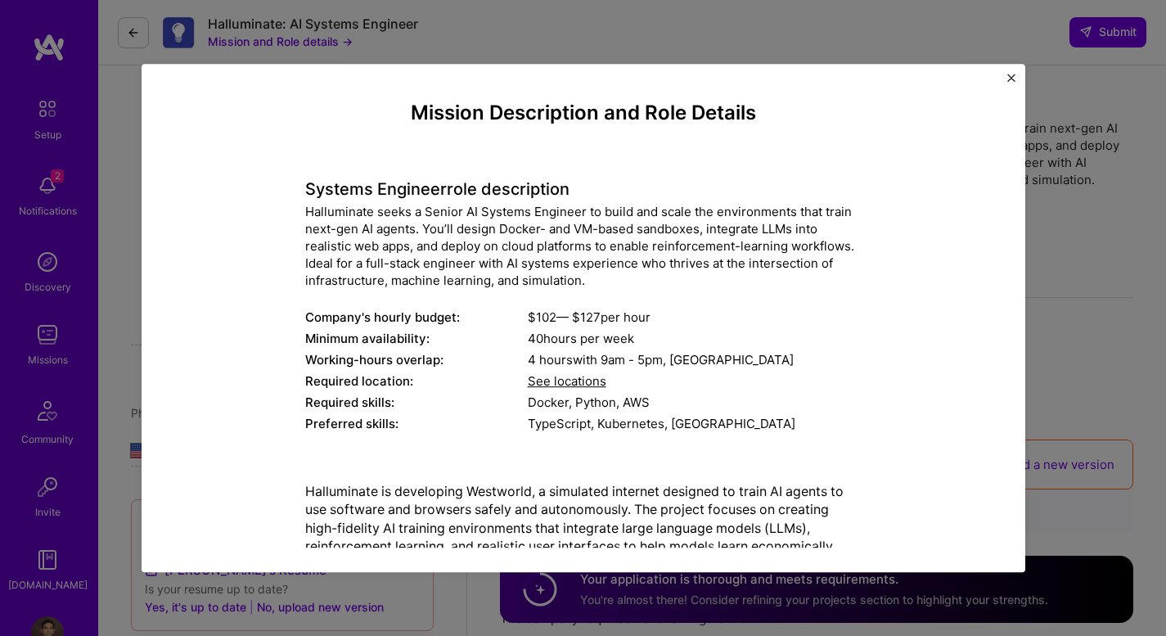
click at [461, 50] on div "Mission Description and Role Details Systems Engineer role description Hallumin…" at bounding box center [583, 318] width 1166 height 636
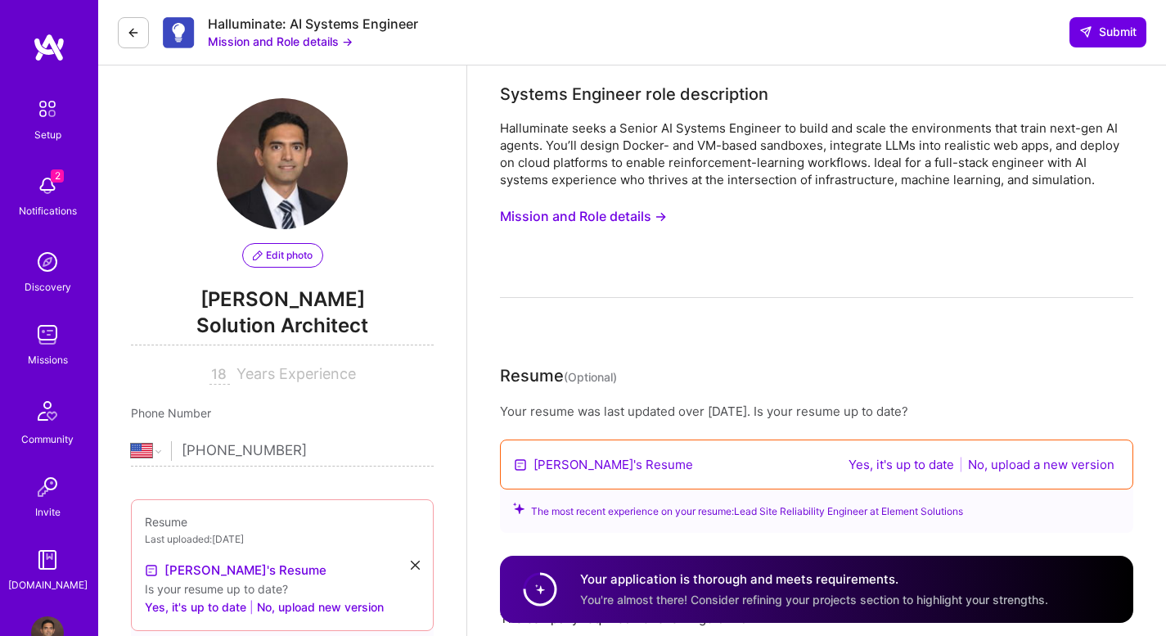
click at [47, 568] on img at bounding box center [47, 559] width 33 height 33
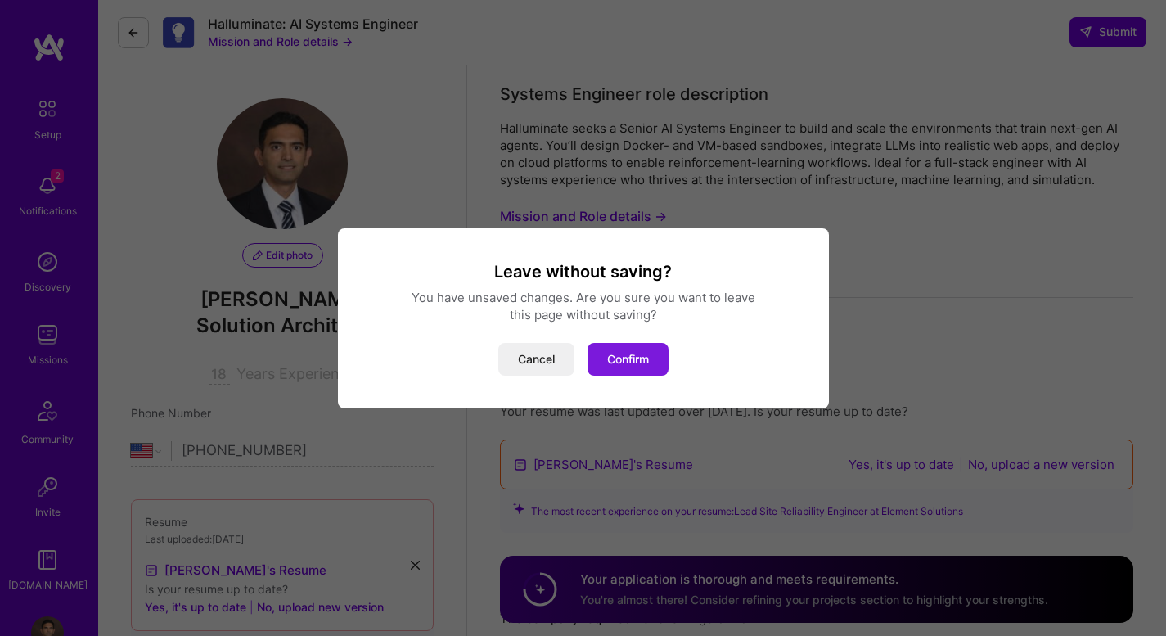
click at [623, 357] on button "Confirm" at bounding box center [627, 359] width 81 height 33
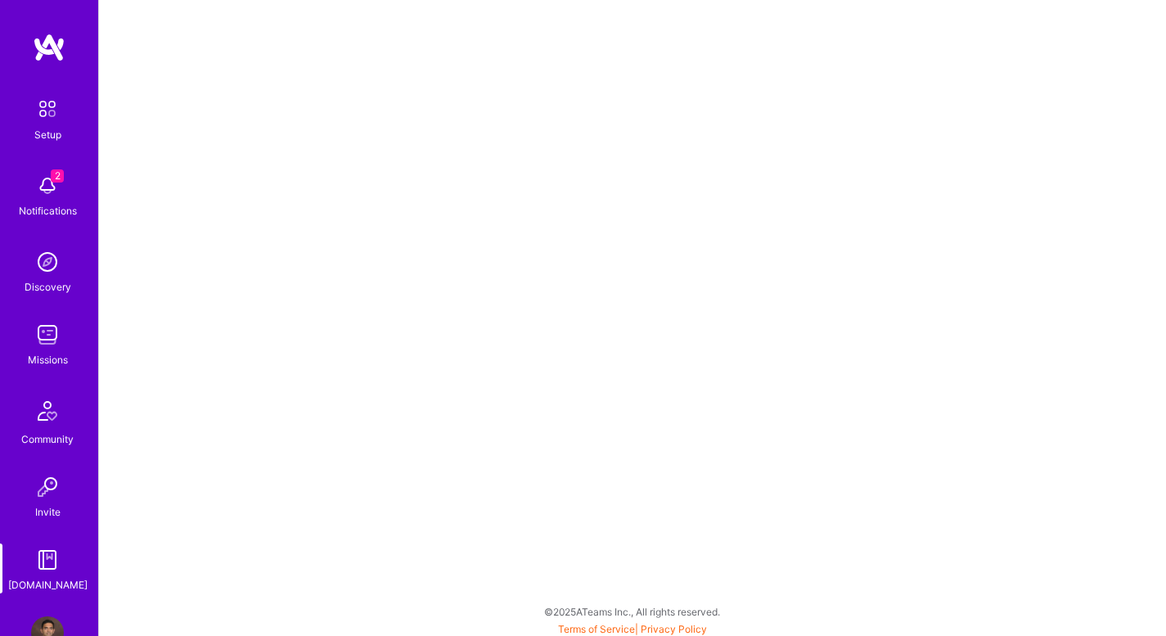
click at [36, 567] on img at bounding box center [47, 559] width 33 height 33
